Goal: Contribute content: Contribute content

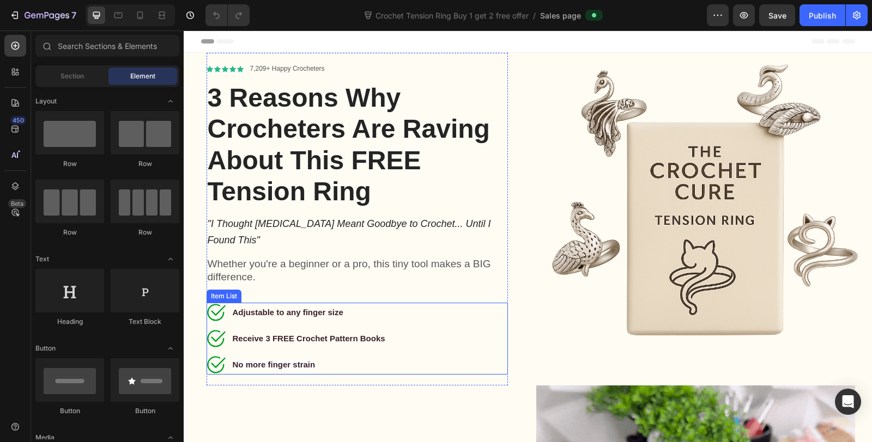
click at [275, 360] on strong "No more finger strain" at bounding box center [274, 364] width 83 height 9
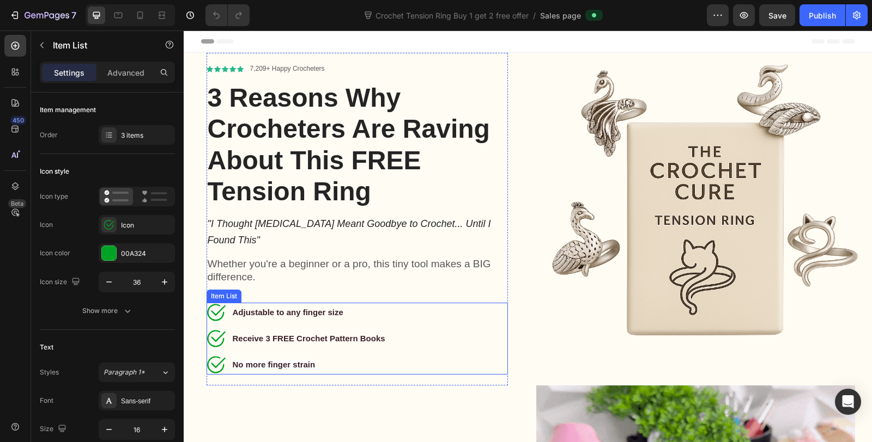
click at [275, 360] on strong "No more finger strain" at bounding box center [274, 364] width 83 height 9
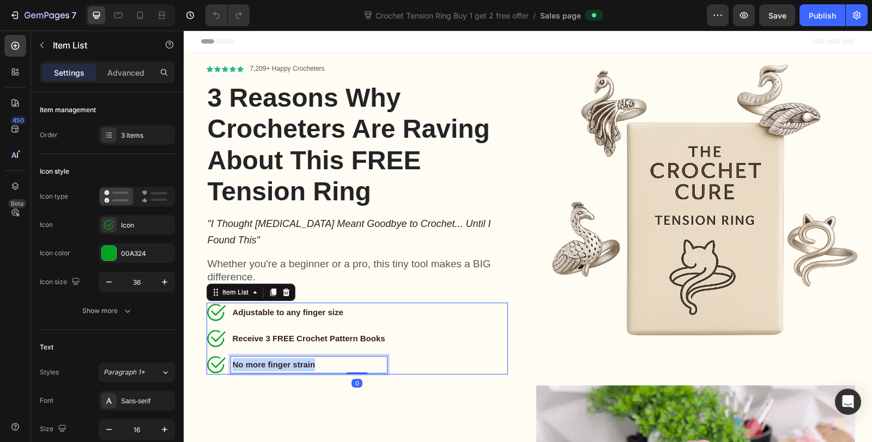
click at [275, 360] on strong "No more finger strain" at bounding box center [274, 364] width 83 height 9
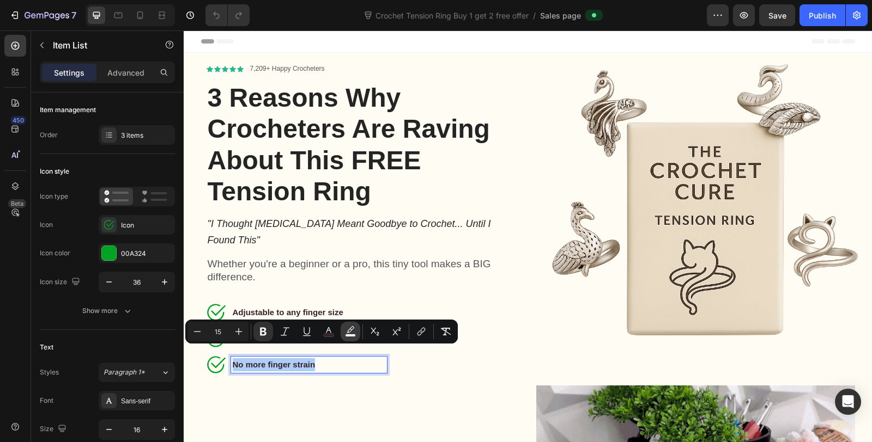
click at [350, 330] on icon "Editor contextual toolbar" at bounding box center [350, 331] width 11 height 11
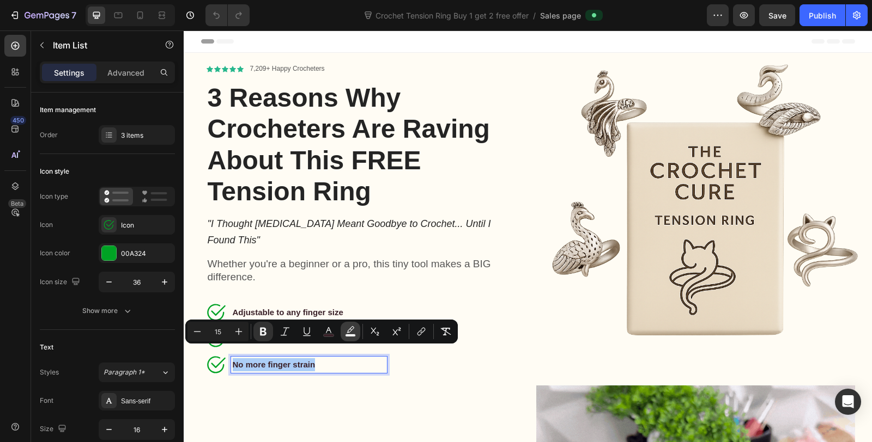
type input "FFFFFF"
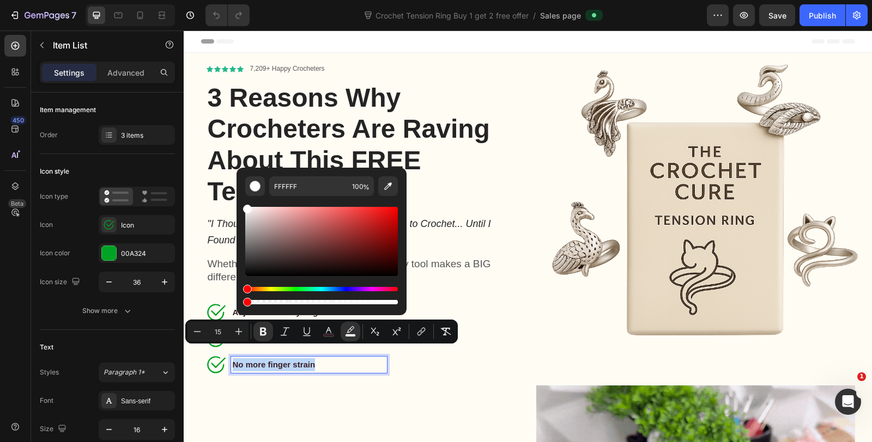
type input "0"
drag, startPoint x: 440, startPoint y: 335, endPoint x: 230, endPoint y: 307, distance: 212.1
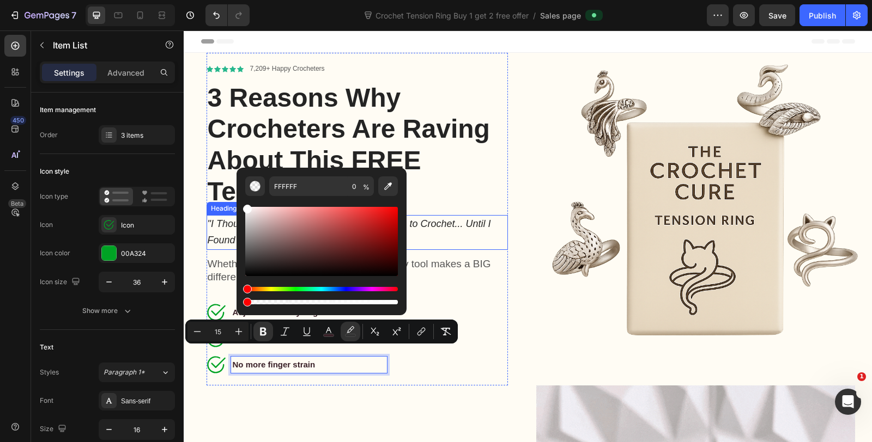
click at [479, 229] on icon ""I Thought [MEDICAL_DATA] Meant Goodbye to Crochet... Until I Found This"" at bounding box center [349, 231] width 283 height 27
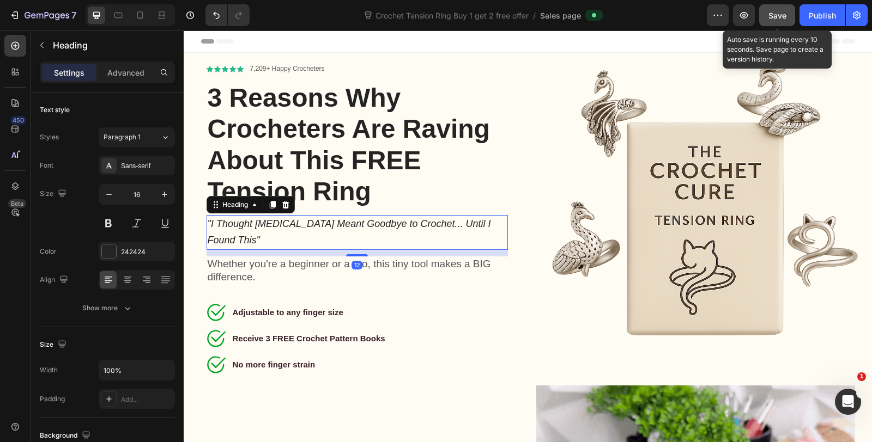
click at [769, 17] on span "Save" at bounding box center [777, 15] width 18 height 9
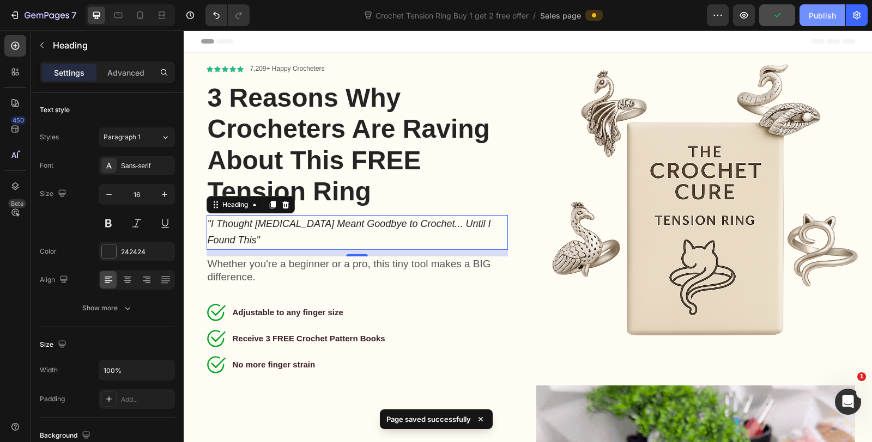
click at [820, 18] on div "Publish" at bounding box center [822, 15] width 27 height 11
